Goal: Navigation & Orientation: Find specific page/section

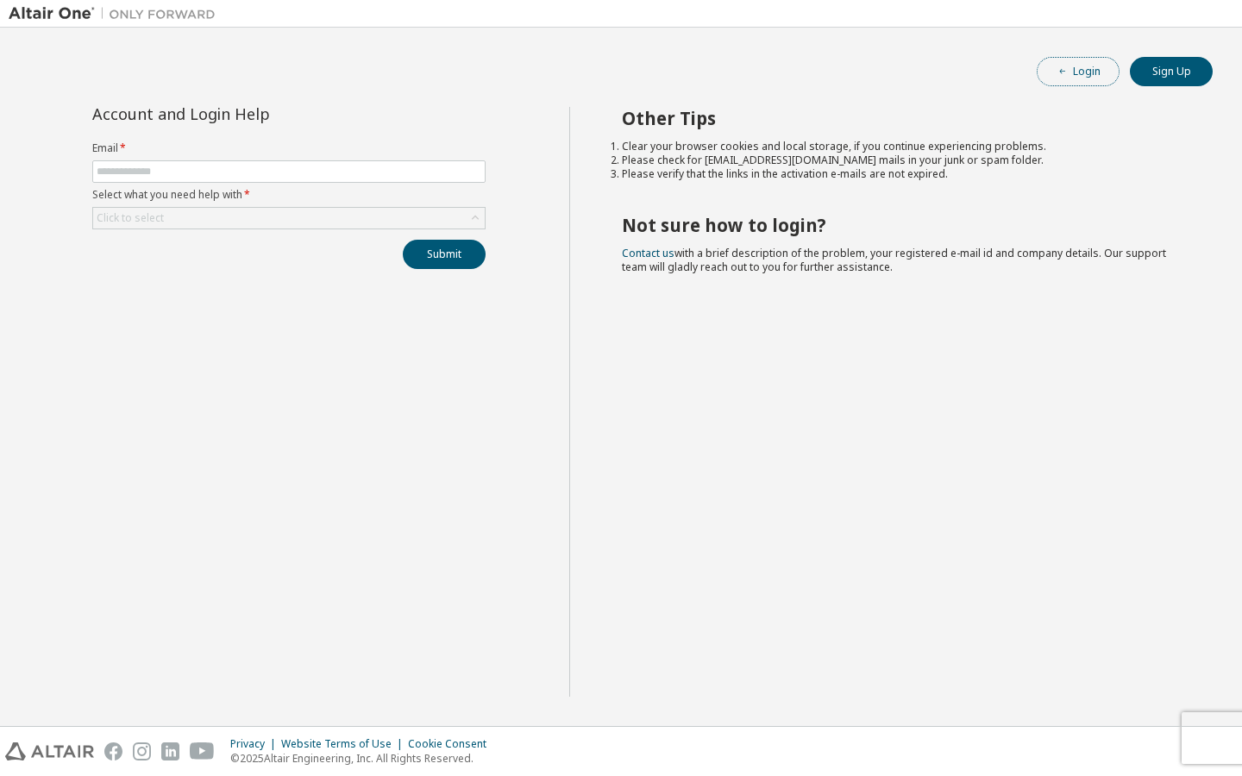
click at [1089, 76] on button "Login" at bounding box center [1078, 71] width 83 height 29
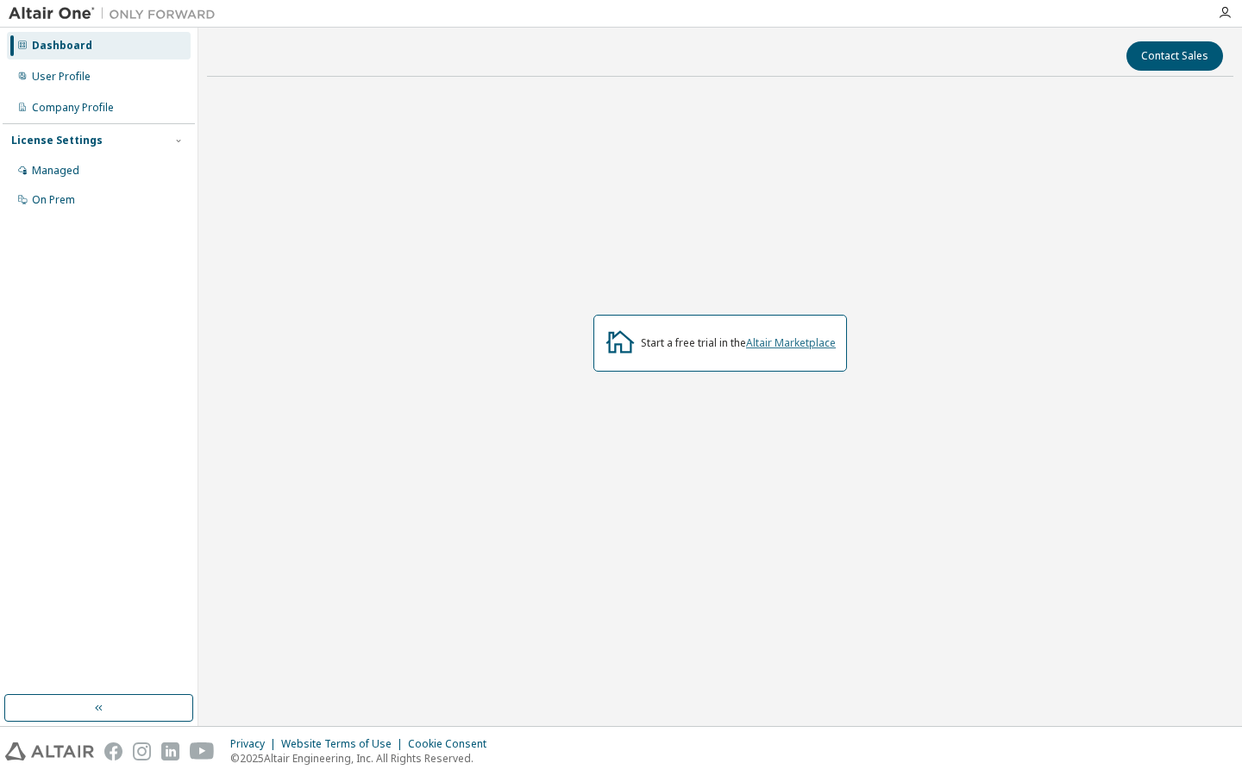
click at [788, 342] on link "Altair Marketplace" at bounding box center [791, 342] width 90 height 15
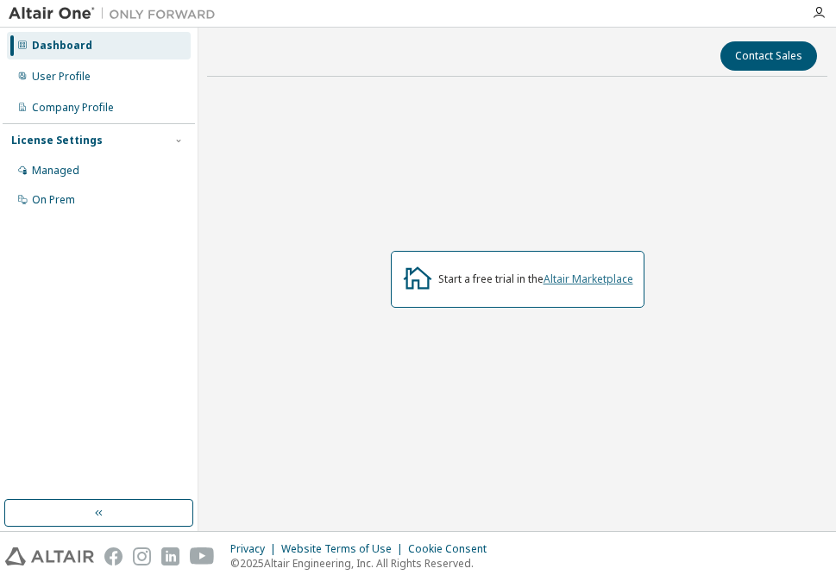
click at [599, 281] on link "Altair Marketplace" at bounding box center [588, 279] width 90 height 15
